Goal: Task Accomplishment & Management: Manage account settings

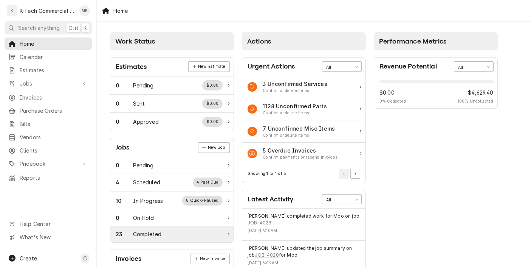
click at [174, 240] on div "23 Completed" at bounding box center [171, 234] width 123 height 16
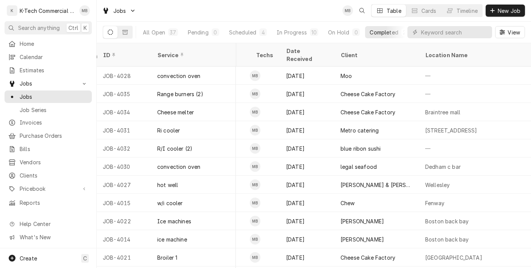
scroll to position [0, 427]
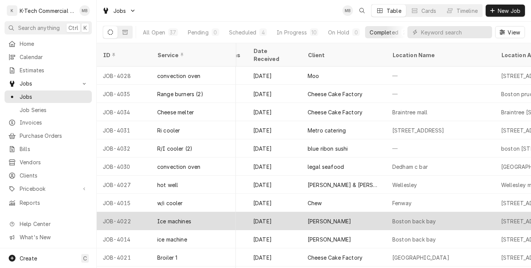
click at [276, 213] on div "[DATE]" at bounding box center [274, 221] width 54 height 18
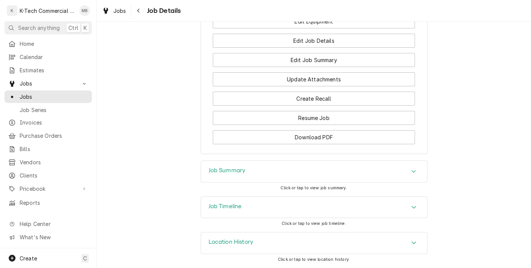
click at [348, 173] on div "Job Summary" at bounding box center [314, 171] width 226 height 21
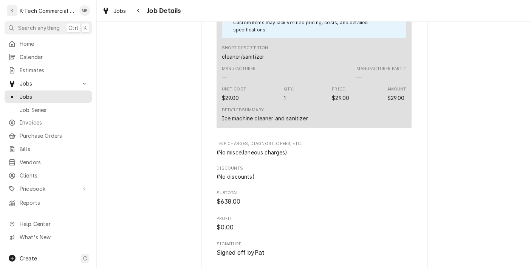
scroll to position [1087, 0]
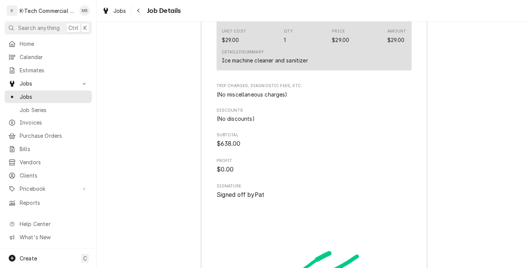
drag, startPoint x: 138, startPoint y: 12, endPoint x: 152, endPoint y: 15, distance: 13.9
click at [138, 12] on icon "Navigate back" at bounding box center [138, 10] width 3 height 5
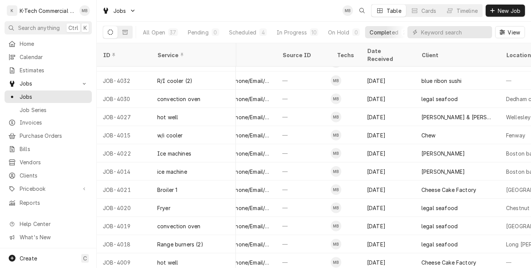
scroll to position [68, 315]
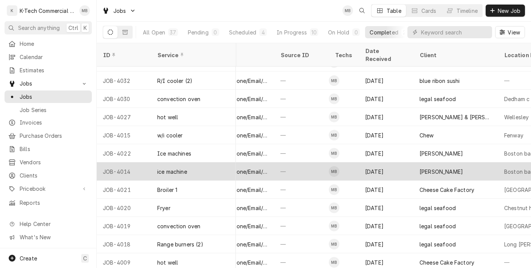
click at [423, 167] on div "[PERSON_NAME]" at bounding box center [441, 171] width 43 height 8
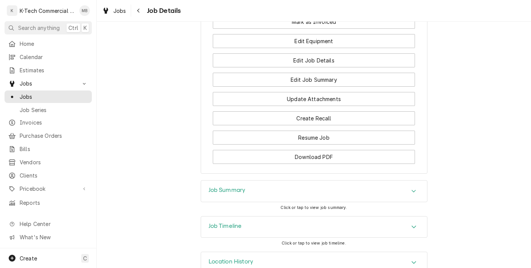
click at [307, 199] on div "Job Summary" at bounding box center [314, 190] width 226 height 21
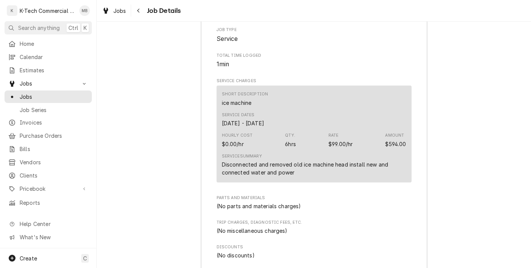
scroll to position [605, 0]
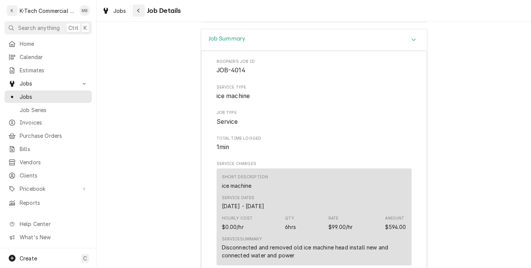
click at [139, 11] on icon "Navigate back" at bounding box center [138, 10] width 3 height 5
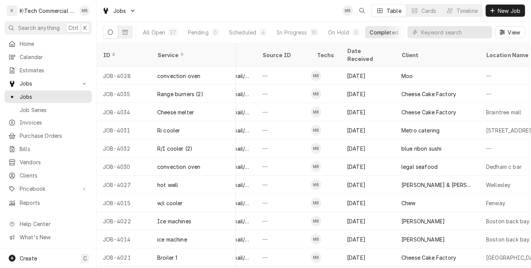
scroll to position [0, 337]
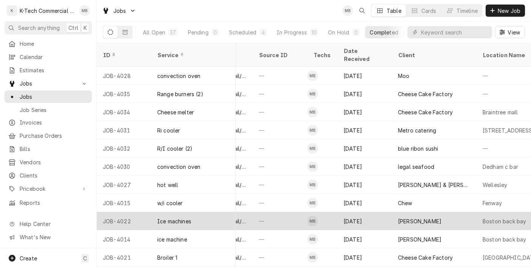
click at [420, 216] on div "Davio’s" at bounding box center [434, 221] width 85 height 18
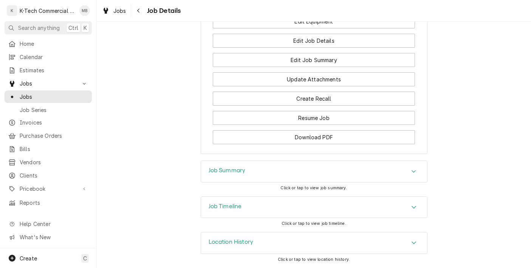
click at [314, 168] on div "Job Summary" at bounding box center [314, 171] width 226 height 21
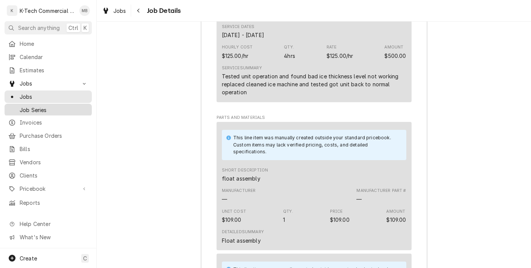
scroll to position [784, 0]
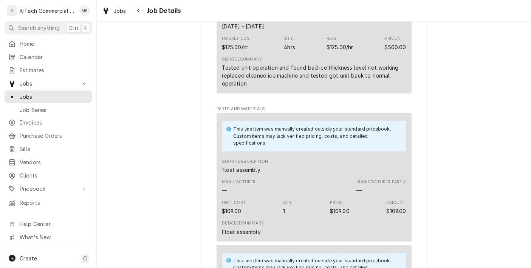
click at [442, 110] on div "Job Summary Roopairs Job ID JOB-4022 Service Type Ice machines Job Type Service…" at bounding box center [314, 255] width 434 height 813
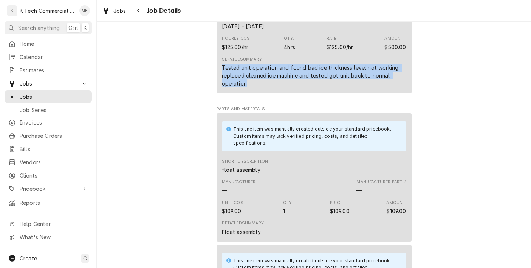
drag, startPoint x: 218, startPoint y: 74, endPoint x: 257, endPoint y: 93, distance: 43.6
click at [257, 93] on div "Short Description Ice machines Service Dates Sep 3, 2025 - Sep 4, 2025 Hourly C…" at bounding box center [314, 41] width 195 height 105
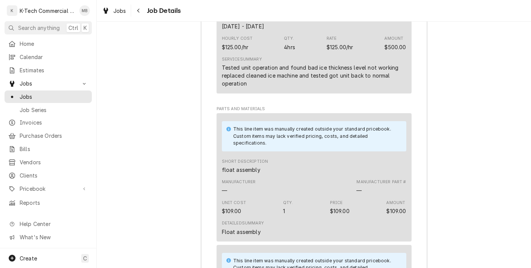
click at [460, 118] on div "Job Summary Roopairs Job ID JOB-4022 Service Type Ice machines Job Type Service…" at bounding box center [314, 255] width 434 height 813
click at [418, 137] on div "Roopairs Job ID JOB-4022 Service Type Ice machines Job Type Service Total Time …" at bounding box center [314, 262] width 226 height 783
click at [459, 124] on div "Job Summary Roopairs Job ID JOB-4022 Service Type Ice machines Job Type Service…" at bounding box center [314, 255] width 434 height 813
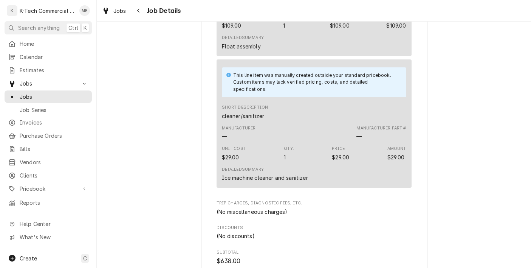
scroll to position [974, 0]
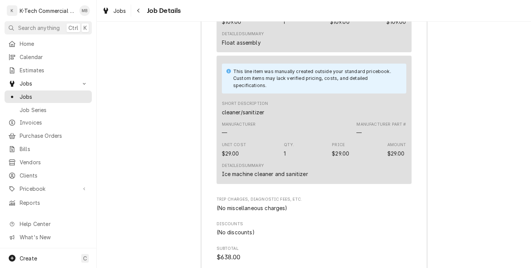
click at [450, 110] on div "Job Summary Roopairs Job ID JOB-4022 Service Type Ice machines Job Type Service…" at bounding box center [314, 66] width 434 height 813
click at [450, 199] on div "Job Summary Roopairs Job ID JOB-4022 Service Type Ice machines Job Type Service…" at bounding box center [314, 66] width 434 height 813
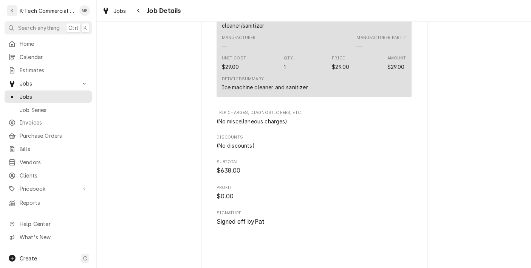
scroll to position [1049, 0]
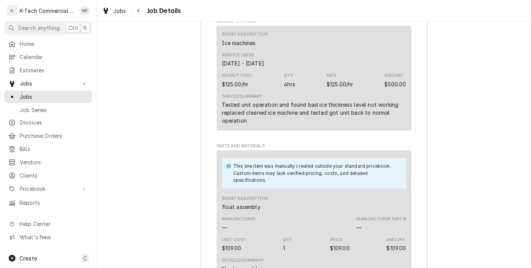
scroll to position [747, 0]
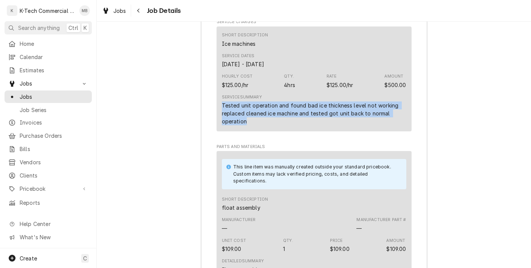
drag, startPoint x: 218, startPoint y: 113, endPoint x: 265, endPoint y: 137, distance: 52.8
click at [265, 131] on div "Short Description Ice machines Service Dates Sep 3, 2025 - Sep 4, 2025 Hourly C…" at bounding box center [314, 78] width 195 height 105
copy div "Tested unit operation and found bad ice thickness level not working replaced cl…"
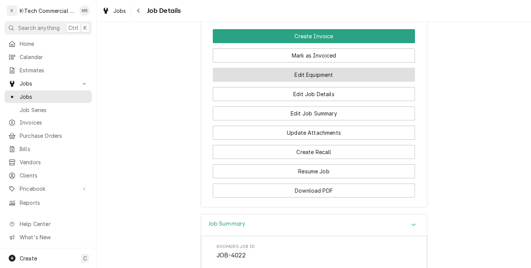
scroll to position [406, 0]
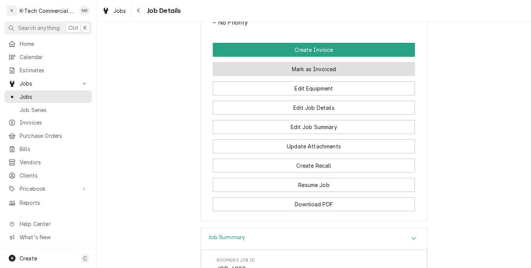
click at [346, 76] on button "Mark as Invoiced" at bounding box center [314, 69] width 202 height 14
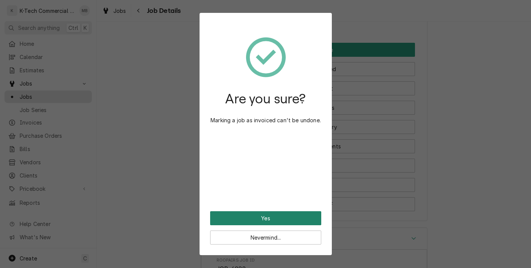
click at [287, 217] on button "Yes" at bounding box center [265, 218] width 111 height 14
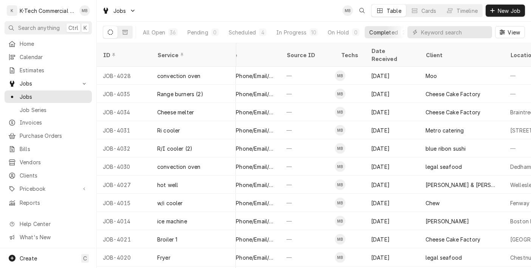
scroll to position [0, 274]
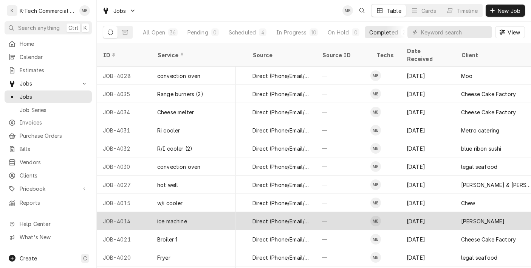
click at [436, 213] on div "Sep 3" at bounding box center [428, 221] width 54 height 18
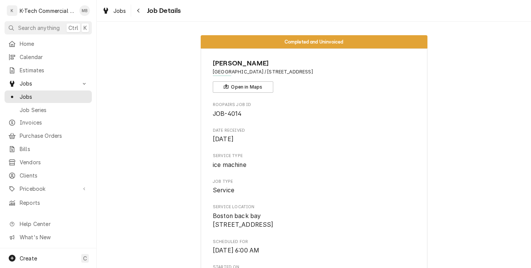
drag, startPoint x: 395, startPoint y: 8, endPoint x: 459, endPoint y: 141, distance: 147.0
click at [395, 8] on div "Jobs Job Details" at bounding box center [314, 10] width 434 height 21
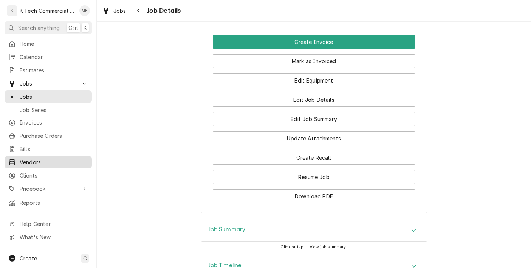
scroll to position [416, 0]
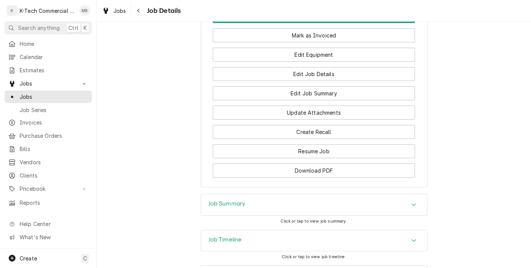
scroll to position [482, 0]
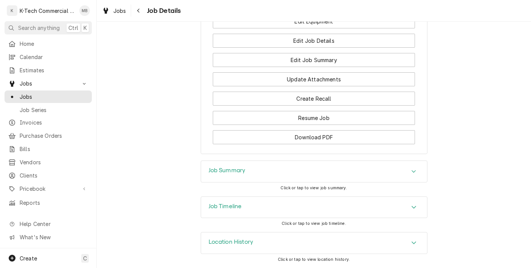
click at [298, 175] on div "Job Summary" at bounding box center [314, 171] width 226 height 21
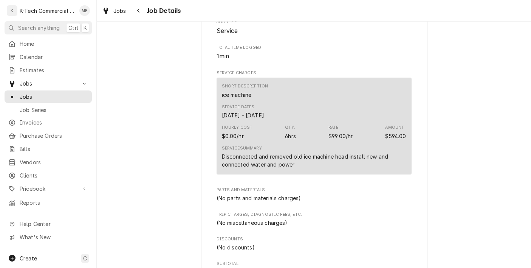
scroll to position [709, 0]
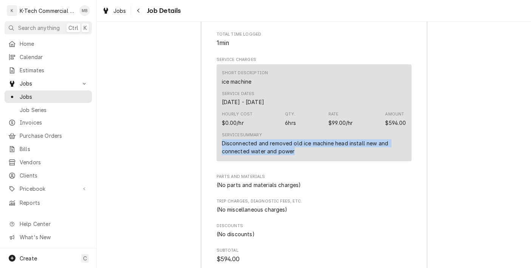
drag, startPoint x: 216, startPoint y: 151, endPoint x: 302, endPoint y: 163, distance: 87.0
click at [302, 161] on div "Short Description ice machine Service Dates Aug 29, 2025 - Sep 4, 2025 Hourly C…" at bounding box center [314, 112] width 195 height 97
copy div "Disconnected and removed old ice machine head install new and connected water a…"
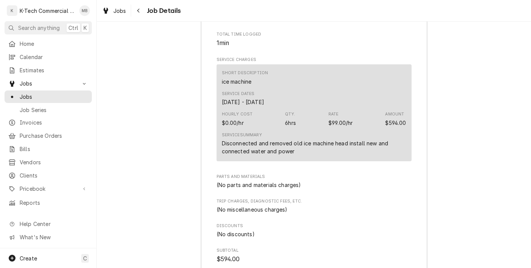
click at [456, 181] on div "Job Summary Roopairs Job ID JOB-4014 Service Type ice machine Job Type Service …" at bounding box center [314, 200] width 434 height 550
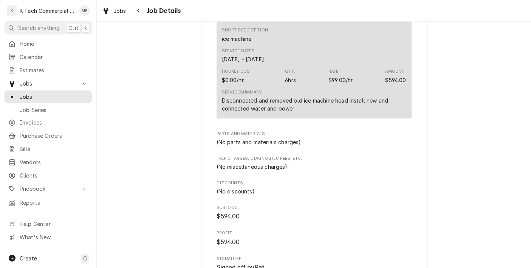
scroll to position [595, 0]
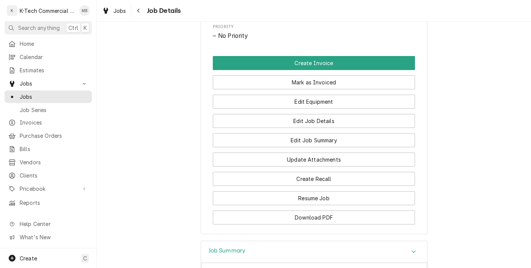
scroll to position [331, 0]
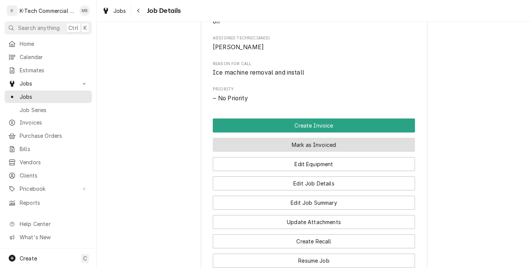
click at [335, 150] on button "Mark as Invoiced" at bounding box center [314, 145] width 202 height 14
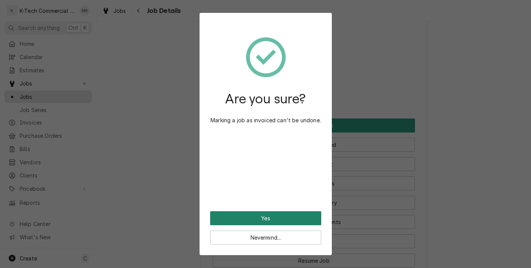
click at [268, 217] on button "Yes" at bounding box center [265, 218] width 111 height 14
